Goal: Information Seeking & Learning: Understand process/instructions

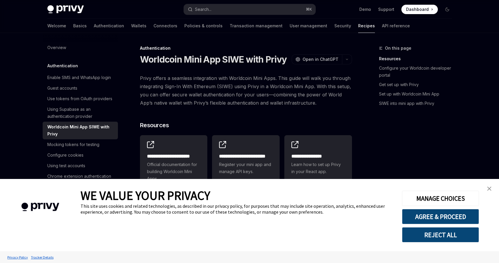
type textarea "*"
click at [492, 189] on link "close banner" at bounding box center [489, 189] width 12 height 12
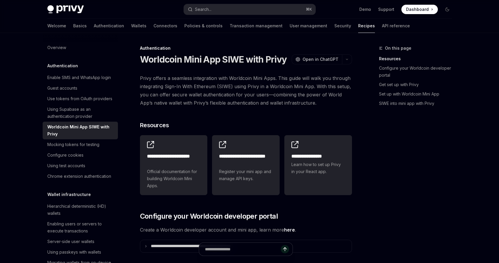
click at [235, 92] on span "Privy offers a seamless integration with Worldcoin Mini Apps. This guide will w…" at bounding box center [246, 90] width 212 height 33
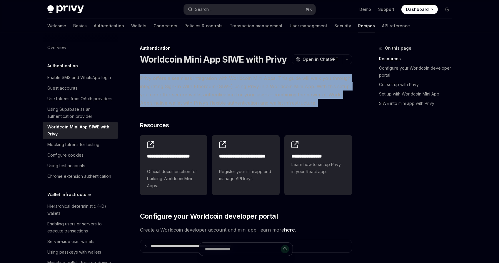
click at [235, 92] on span "Privy offers a seamless integration with Worldcoin Mini Apps. This guide will w…" at bounding box center [246, 90] width 212 height 33
click at [239, 87] on span "Privy offers a seamless integration with Worldcoin Mini Apps. This guide will w…" at bounding box center [246, 90] width 212 height 33
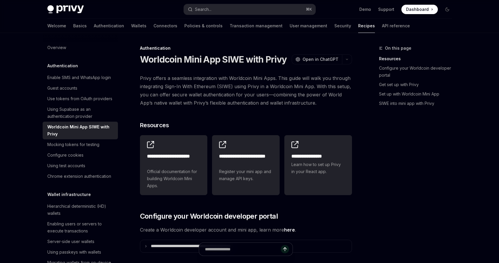
click at [232, 102] on span "Privy offers a seamless integration with Worldcoin Mini Apps. This guide will w…" at bounding box center [246, 90] width 212 height 33
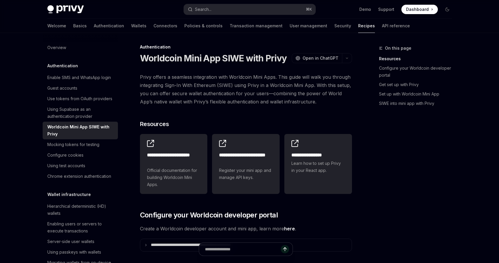
scroll to position [1, 0]
click at [225, 61] on h1 "Worldcoin Mini App SIWE with Privy" at bounding box center [213, 59] width 147 height 11
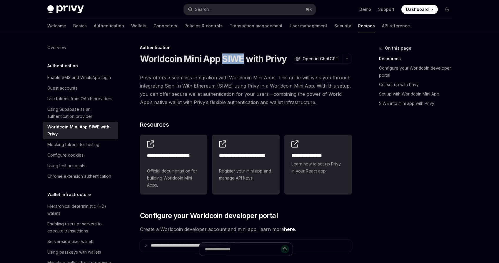
click at [225, 61] on h1 "Worldcoin Mini App SIWE with Privy" at bounding box center [213, 59] width 147 height 11
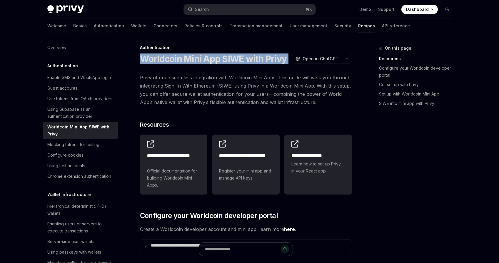
click at [225, 61] on h1 "Worldcoin Mini App SIWE with Privy" at bounding box center [213, 59] width 147 height 11
click at [235, 60] on h1 "Worldcoin Mini App SIWE with Privy" at bounding box center [213, 59] width 147 height 11
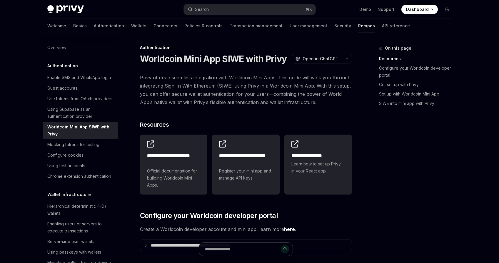
click at [254, 95] on span "Privy offers a seamless integration with Worldcoin Mini Apps. This guide will w…" at bounding box center [246, 90] width 212 height 33
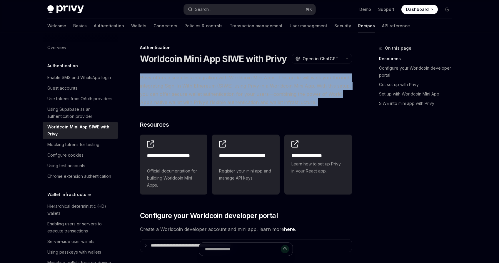
click at [254, 95] on span "Privy offers a seamless integration with Worldcoin Mini Apps. This guide will w…" at bounding box center [246, 90] width 212 height 33
click at [268, 81] on span "Privy offers a seamless integration with Worldcoin Mini Apps. This guide will w…" at bounding box center [246, 90] width 212 height 33
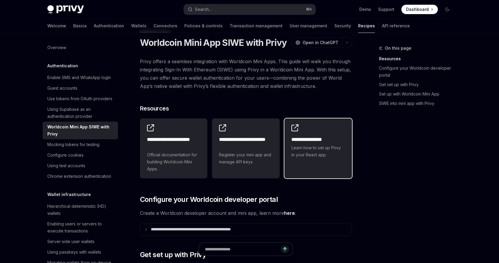
scroll to position [17, 0]
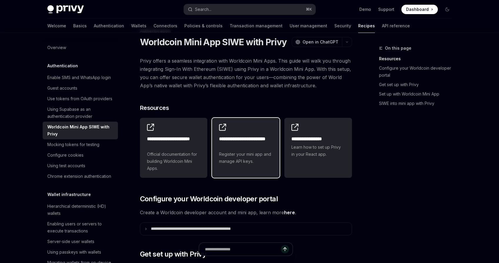
click at [246, 137] on h2 "**********" at bounding box center [246, 143] width 54 height 14
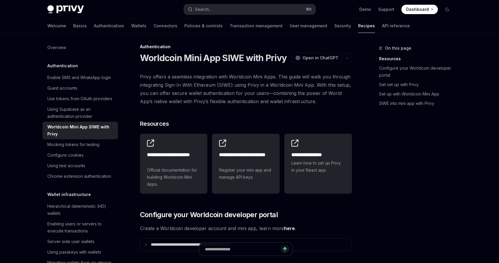
scroll to position [0, 0]
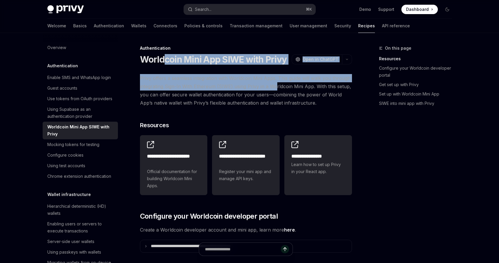
drag, startPoint x: 163, startPoint y: 61, endPoint x: 274, endPoint y: 84, distance: 112.8
click at [274, 82] on span "Privy offers a seamless integration with Worldcoin Mini Apps. This guide will w…" at bounding box center [246, 90] width 212 height 33
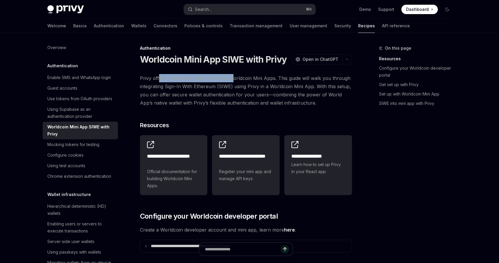
drag, startPoint x: 159, startPoint y: 77, endPoint x: 231, endPoint y: 80, distance: 72.1
click at [231, 80] on span "Privy offers a seamless integration with Worldcoin Mini Apps. This guide will w…" at bounding box center [246, 90] width 212 height 33
